Goal: Task Accomplishment & Management: Manage account settings

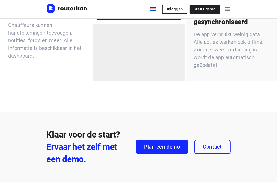
scroll to position [1432, 0]
click at [174, 11] on span "Inloggen" at bounding box center [175, 9] width 16 height 4
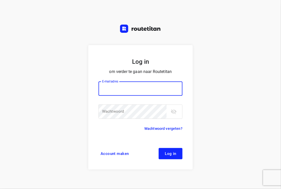
click at [115, 88] on input "email" at bounding box center [140, 88] width 84 height 14
type input "[EMAIL_ADDRESS][DOMAIN_NAME]"
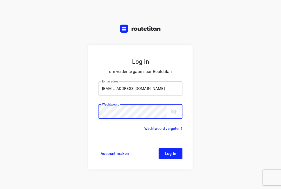
click at [159, 148] on button "Log in" at bounding box center [171, 153] width 24 height 11
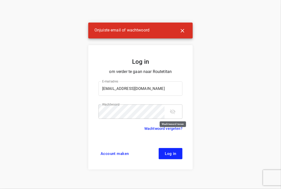
click at [171, 112] on icon "toggle password visibility" at bounding box center [173, 111] width 6 height 5
click at [41, 93] on div "Log in om verder te gaan naar Routetitan E-mailadres [EMAIL_ADDRESS][DOMAIN_NAM…" at bounding box center [140, 94] width 281 height 189
click at [157, 128] on link "Wachtwoord vergeten?" at bounding box center [163, 128] width 38 height 6
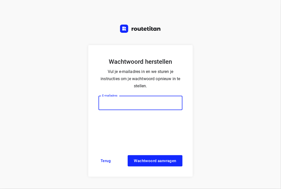
click at [121, 100] on input "email" at bounding box center [140, 103] width 84 height 14
type input "[EMAIL_ADDRESS][DOMAIN_NAME]"
click at [142, 162] on span "Wachtwoord aanvragen" at bounding box center [155, 161] width 42 height 4
